Goal: Information Seeking & Learning: Learn about a topic

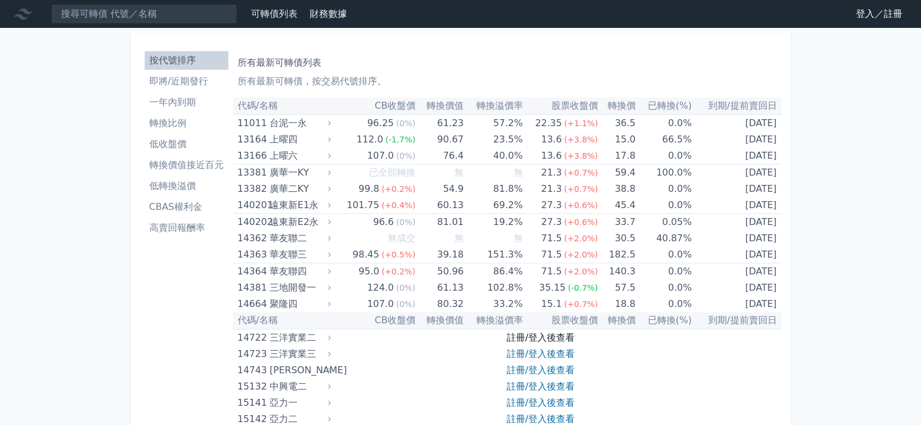
click at [546, 337] on link "註冊/登入後查看" at bounding box center [541, 337] width 68 height 11
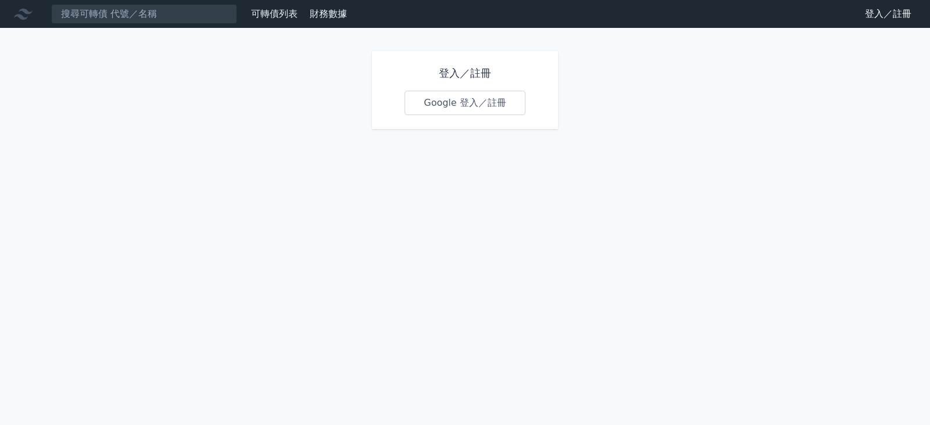
click at [445, 98] on link "Google 登入／註冊" at bounding box center [465, 103] width 121 height 24
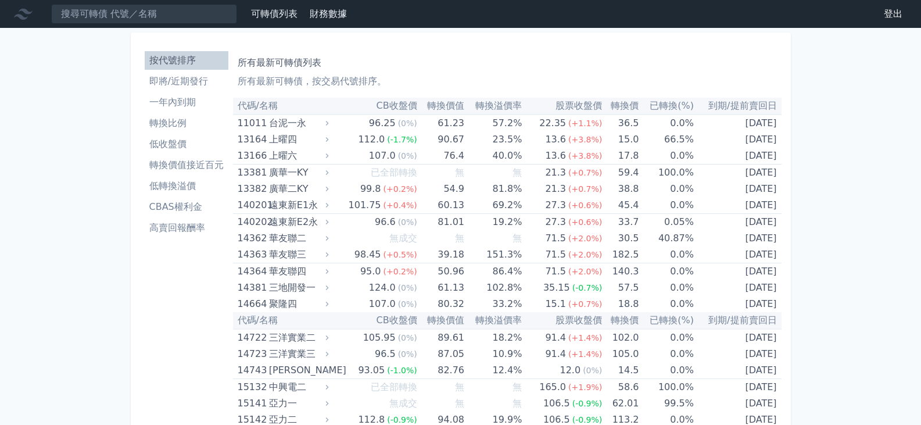
click at [169, 189] on li "低轉換溢價" at bounding box center [187, 186] width 84 height 14
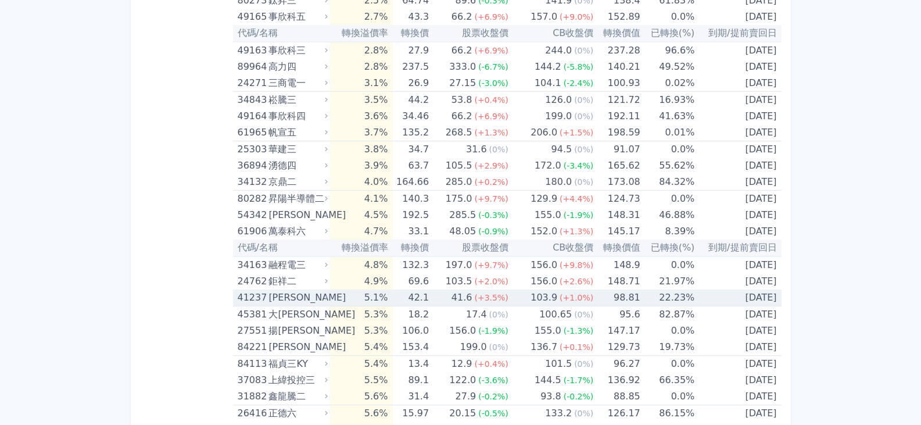
scroll to position [698, 0]
